Goal: Find specific page/section: Find specific page/section

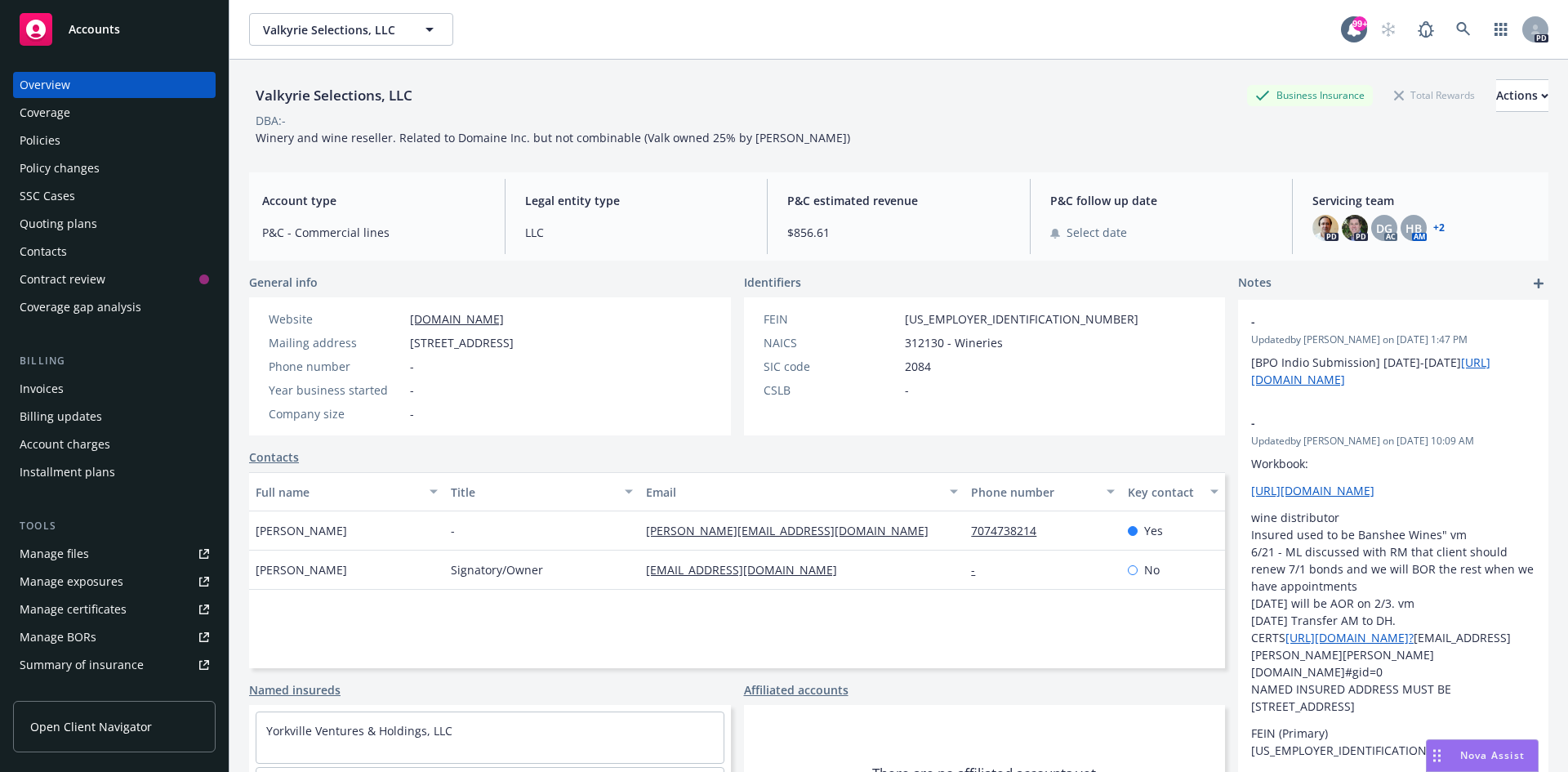
click at [100, 24] on span "Accounts" at bounding box center [94, 29] width 51 height 13
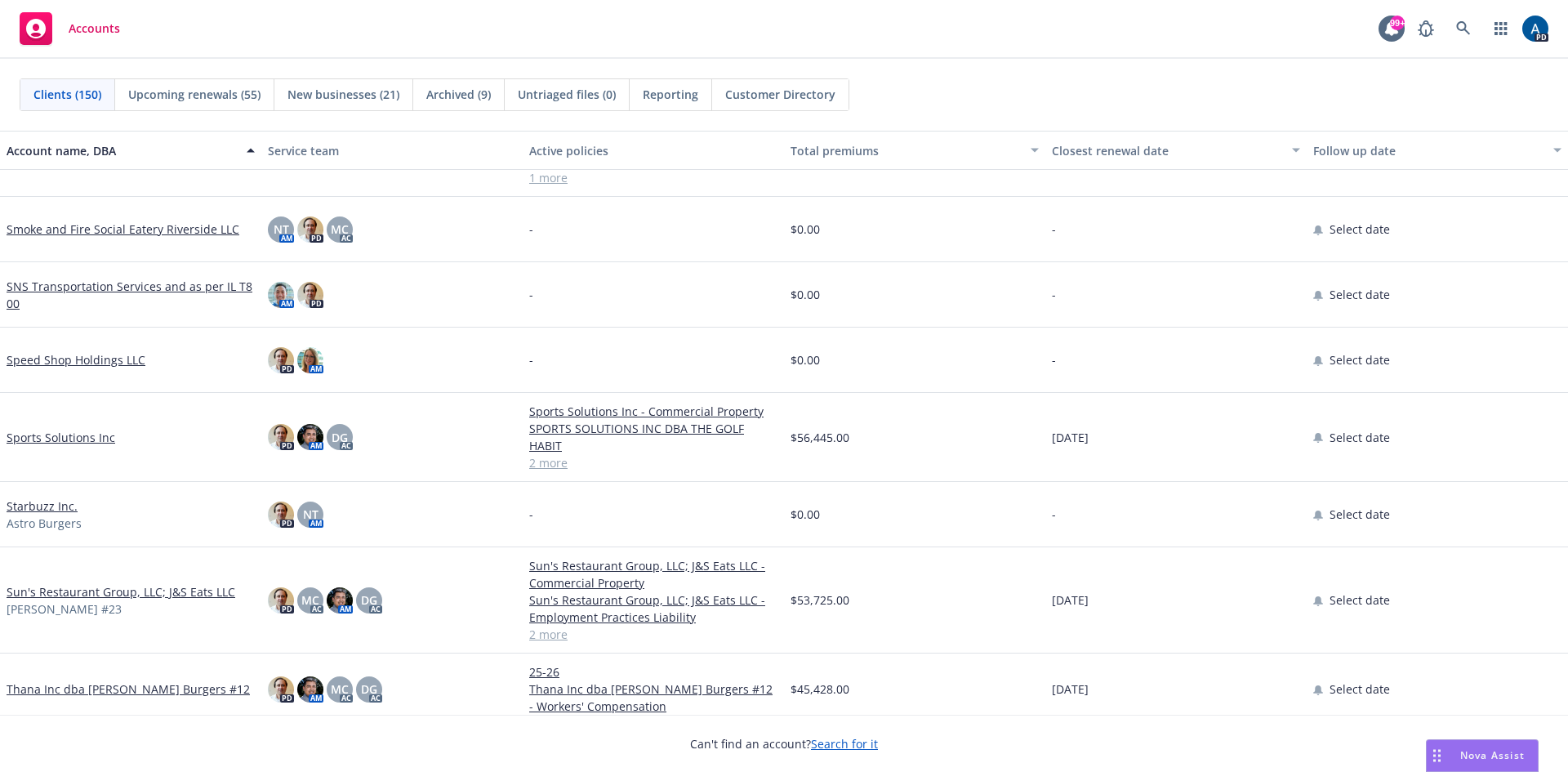
scroll to position [8002, 0]
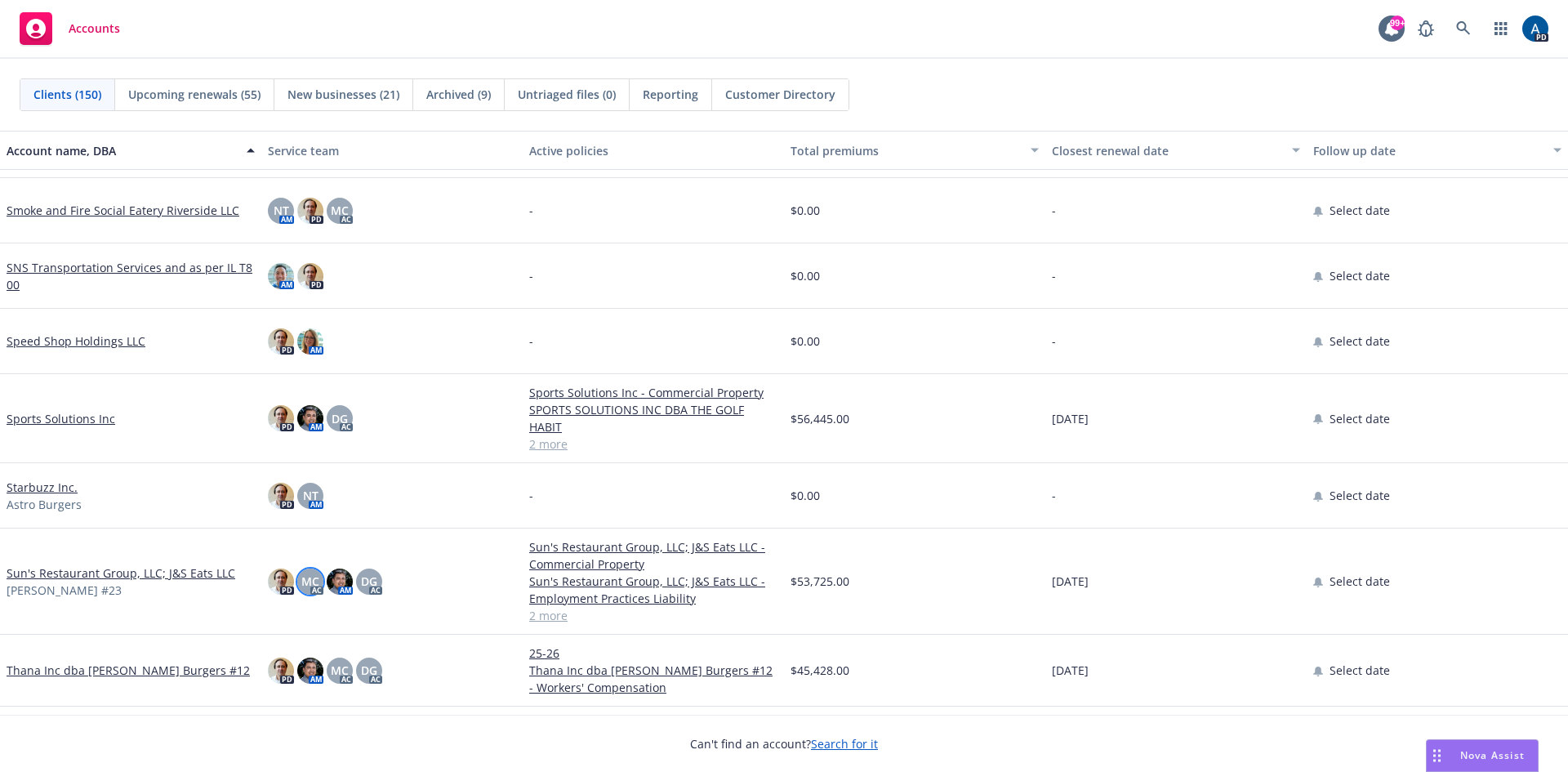
click at [308, 572] on span "MC" at bounding box center [310, 581] width 17 height 17
click at [367, 572] on span "DG" at bounding box center [369, 581] width 17 height 17
click at [51, 564] on link "Sun's Restaurant Group, LLC; J&S Eats LLC" at bounding box center [120, 573] width 228 height 17
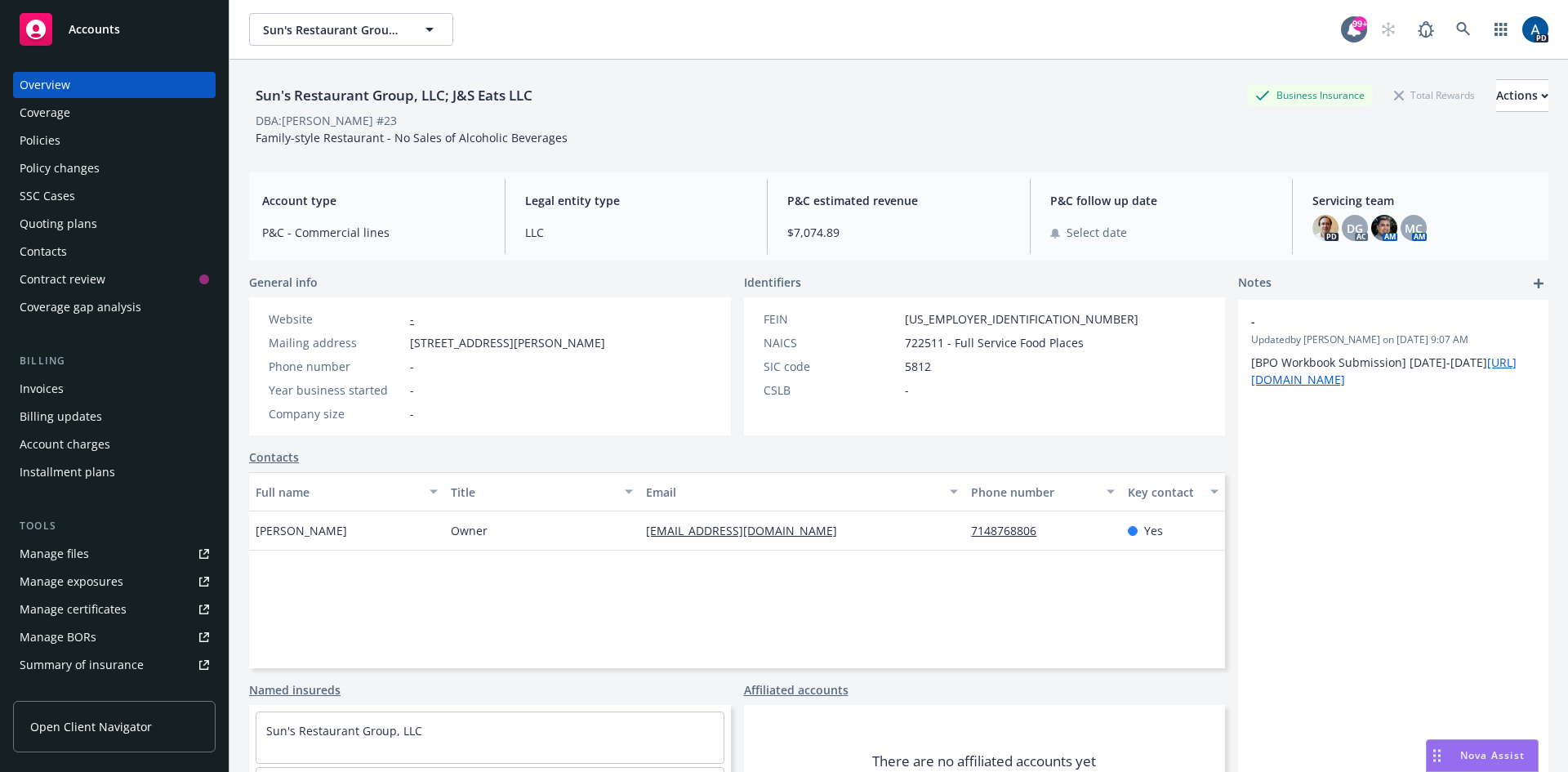
click at [56, 130] on div "Policies" at bounding box center [40, 140] width 41 height 26
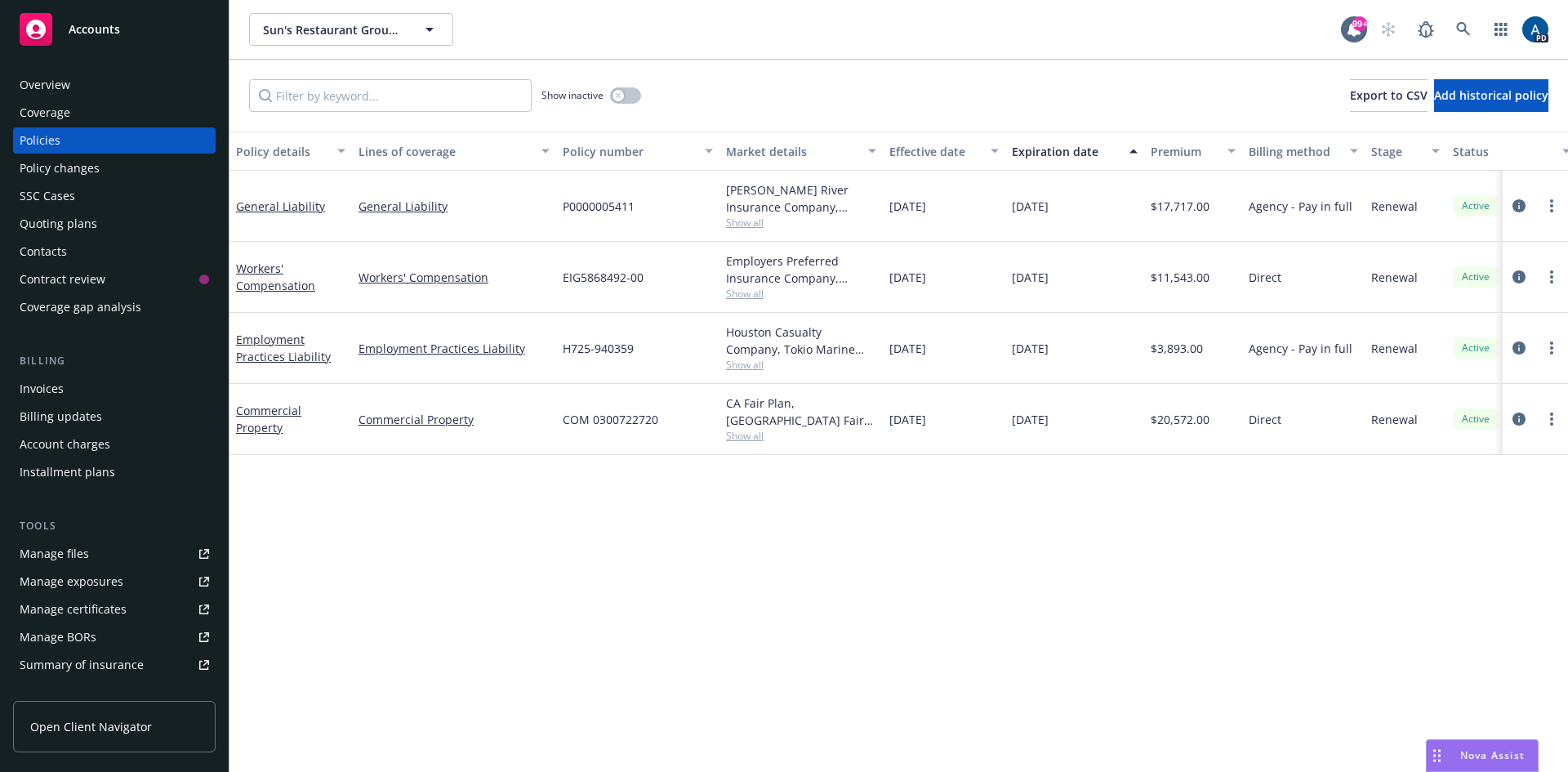
click at [71, 82] on div "Overview" at bounding box center [114, 84] width 189 height 26
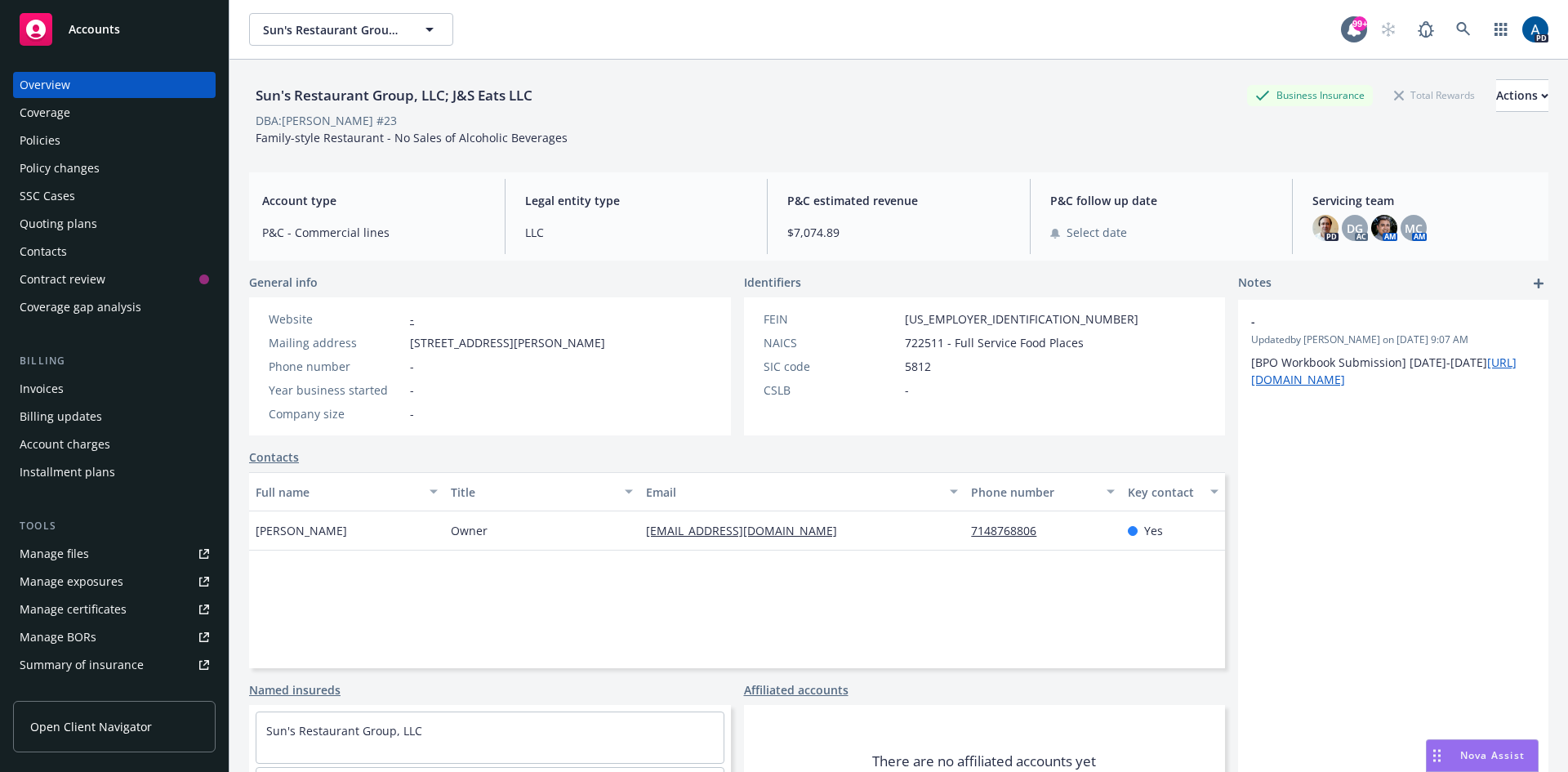
click at [96, 24] on span "Accounts" at bounding box center [94, 29] width 51 height 13
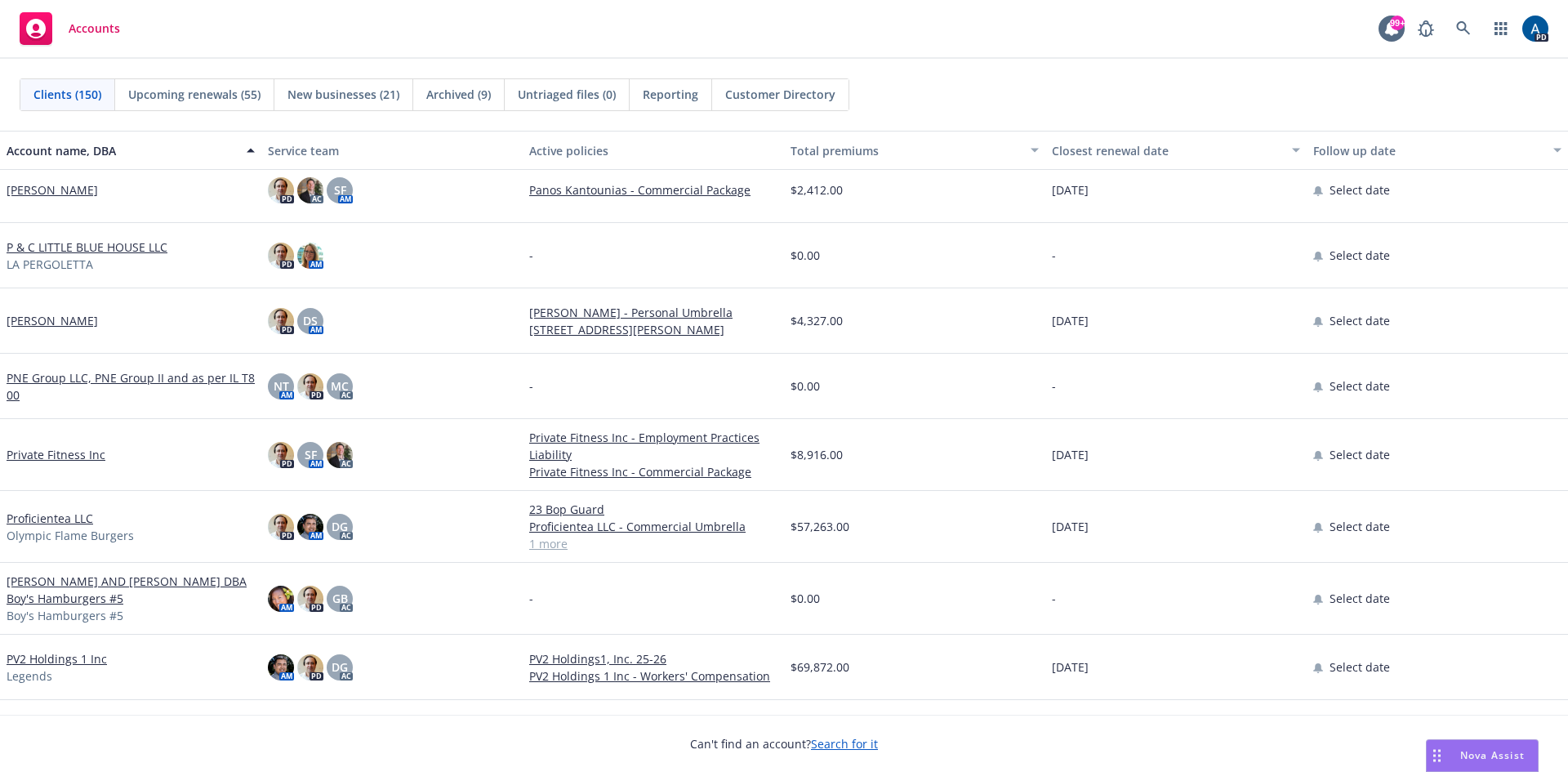
scroll to position [7104, 0]
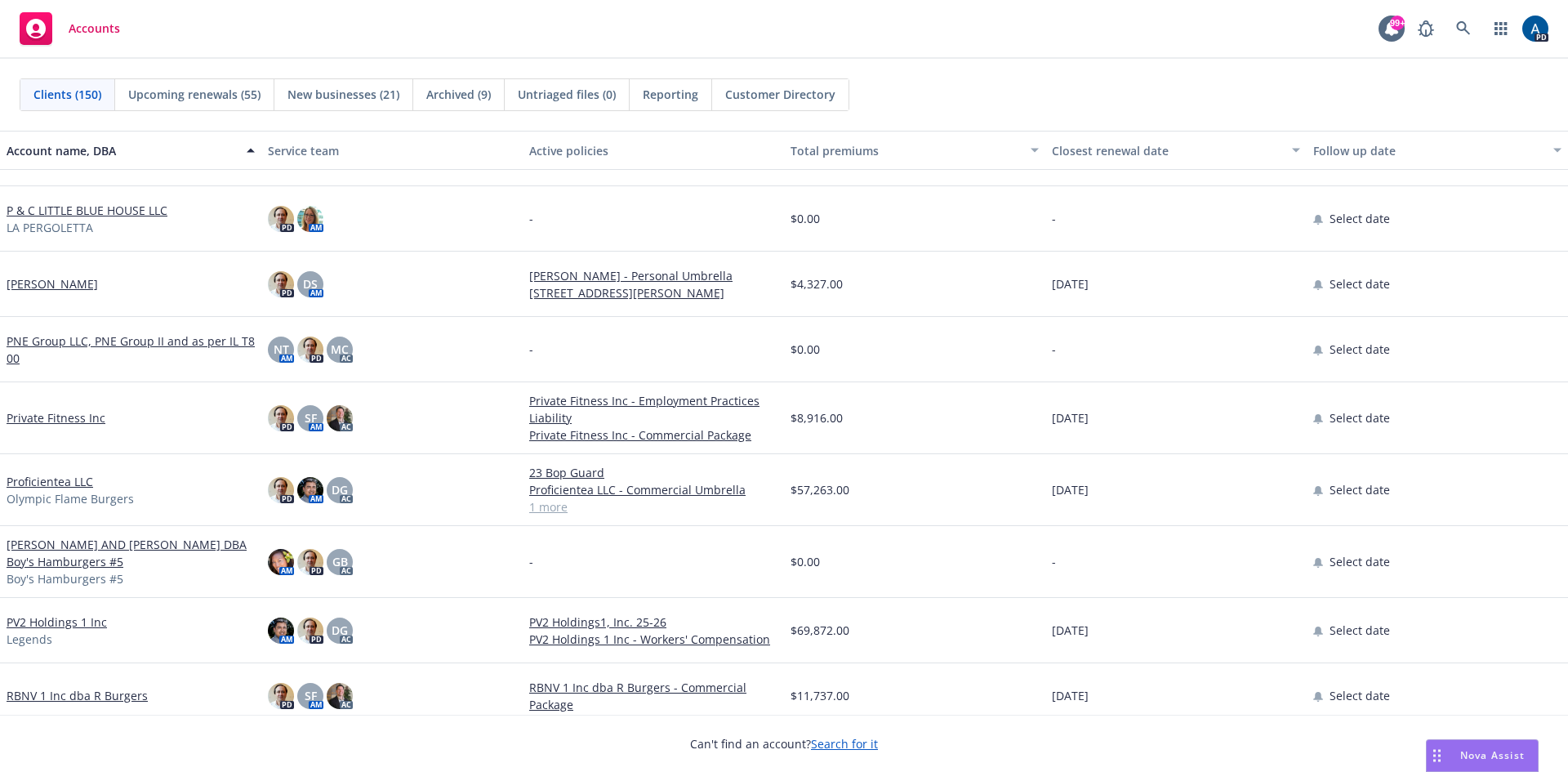
click at [64, 480] on link "Proficientea LLC" at bounding box center [50, 482] width 86 height 17
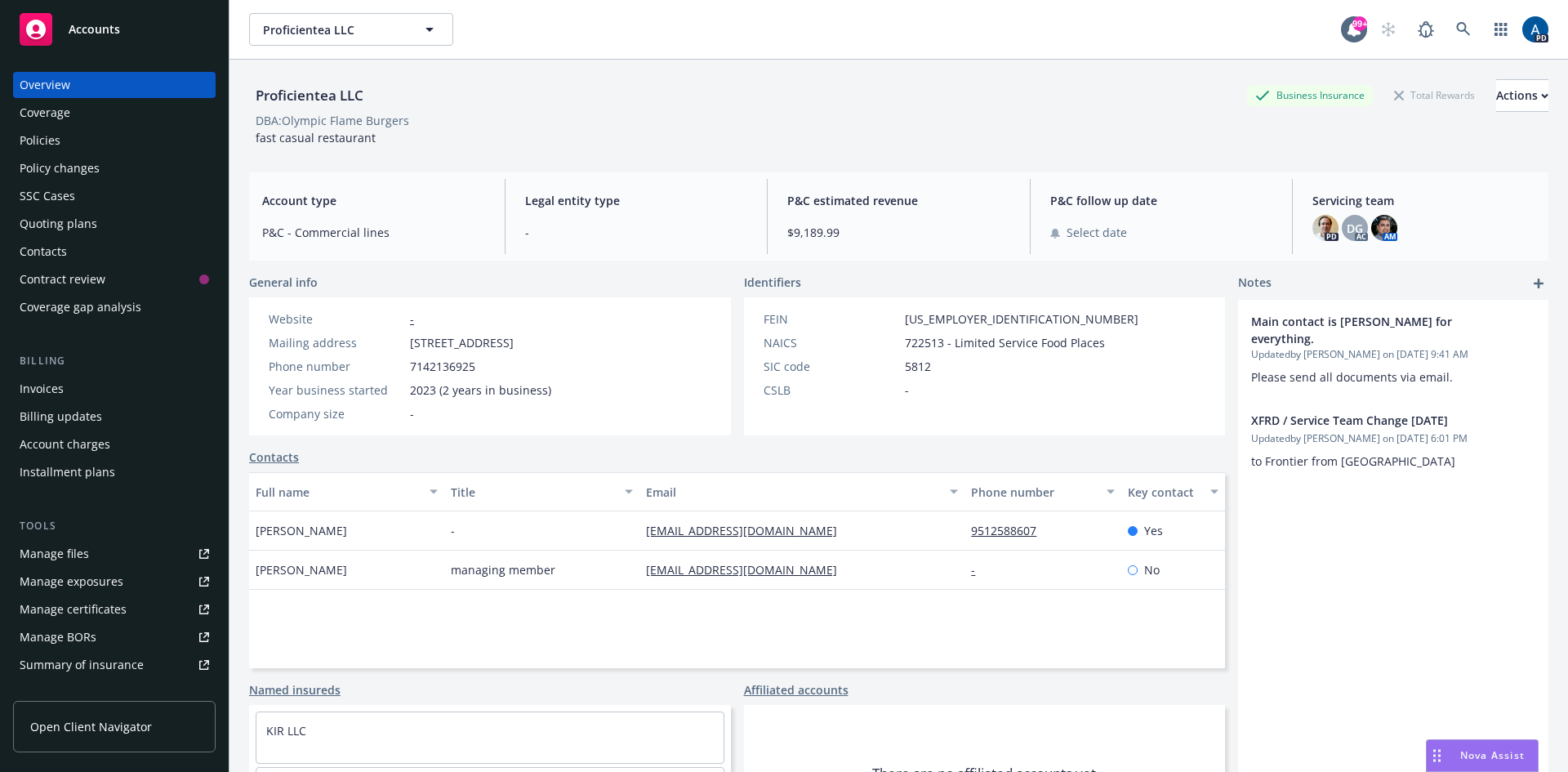
click at [63, 141] on div "Policies" at bounding box center [114, 140] width 189 height 26
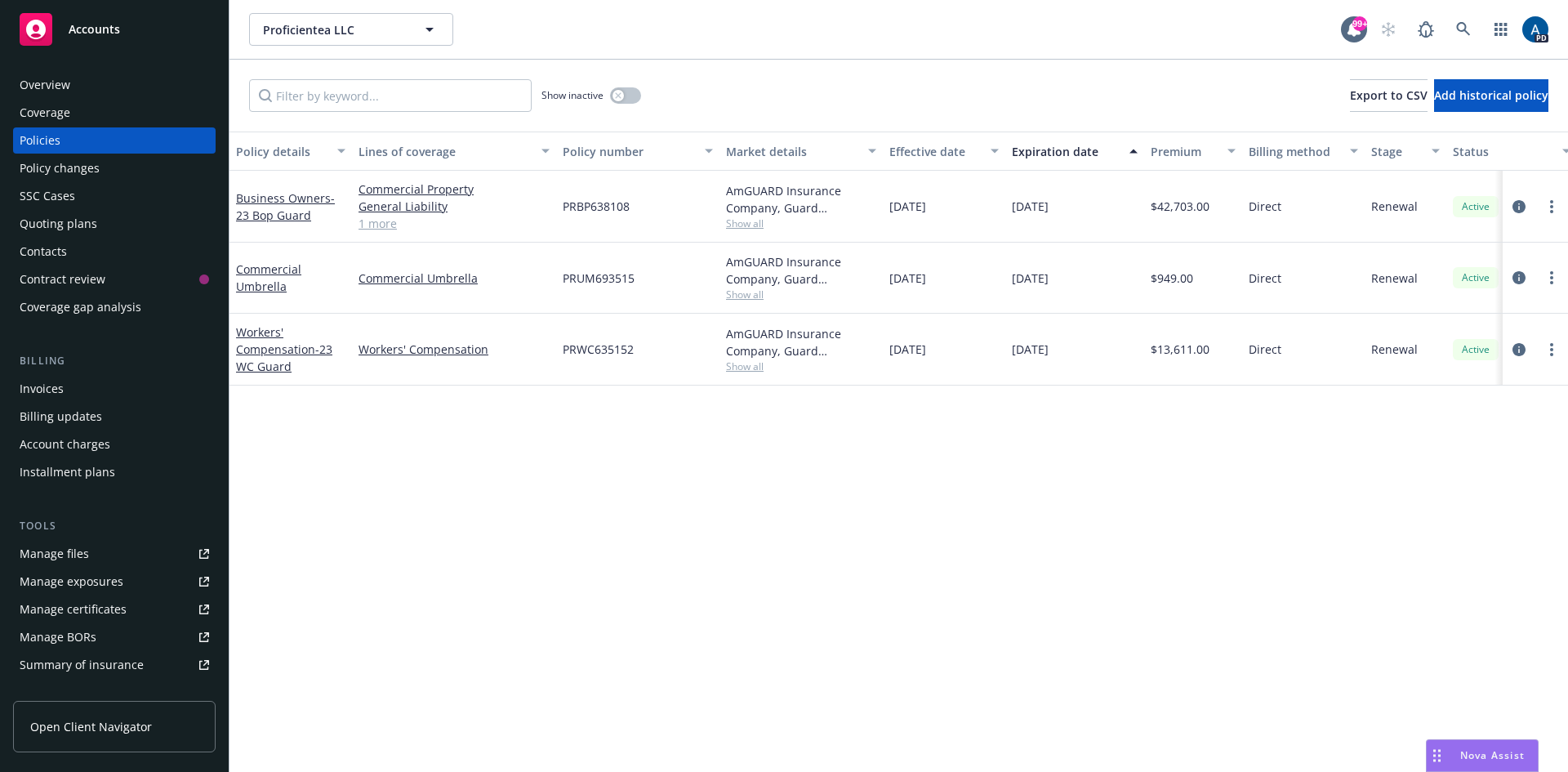
click at [40, 79] on div "Overview" at bounding box center [45, 84] width 51 height 26
